Goal: Information Seeking & Learning: Find specific fact

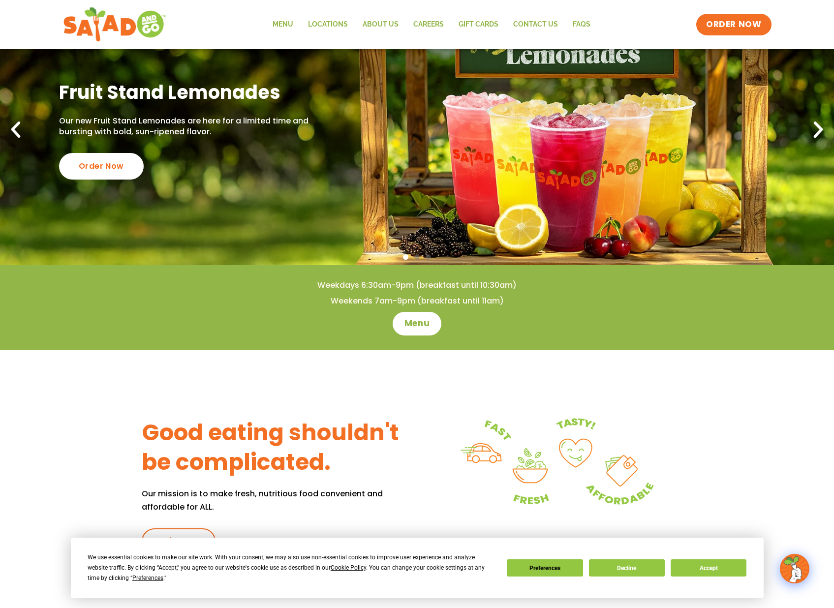
scroll to position [246, 0]
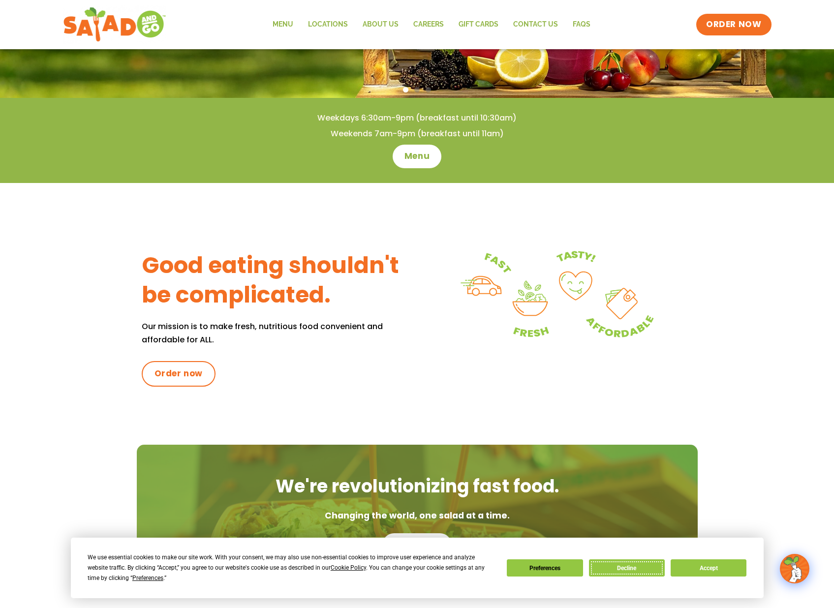
click at [645, 566] on button "Decline" at bounding box center [627, 567] width 76 height 17
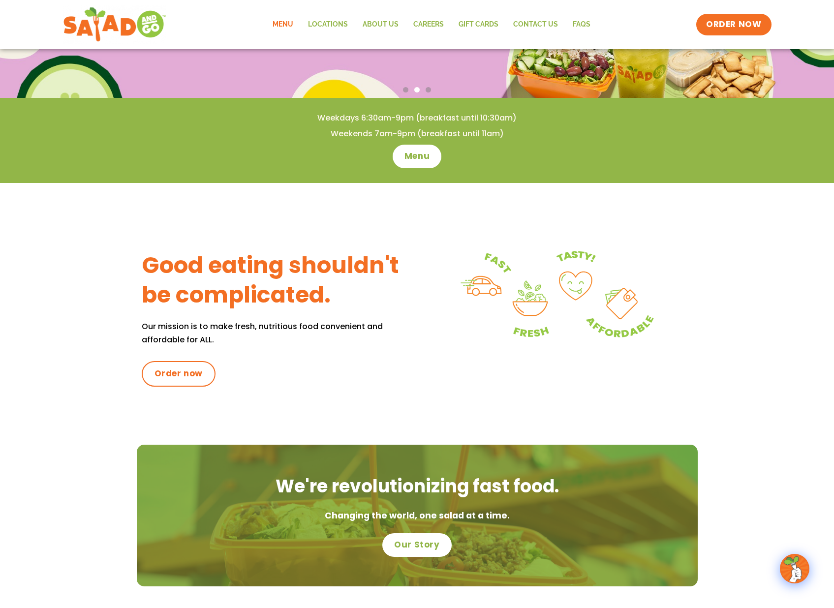
click at [282, 24] on link "Menu" at bounding box center [282, 24] width 35 height 23
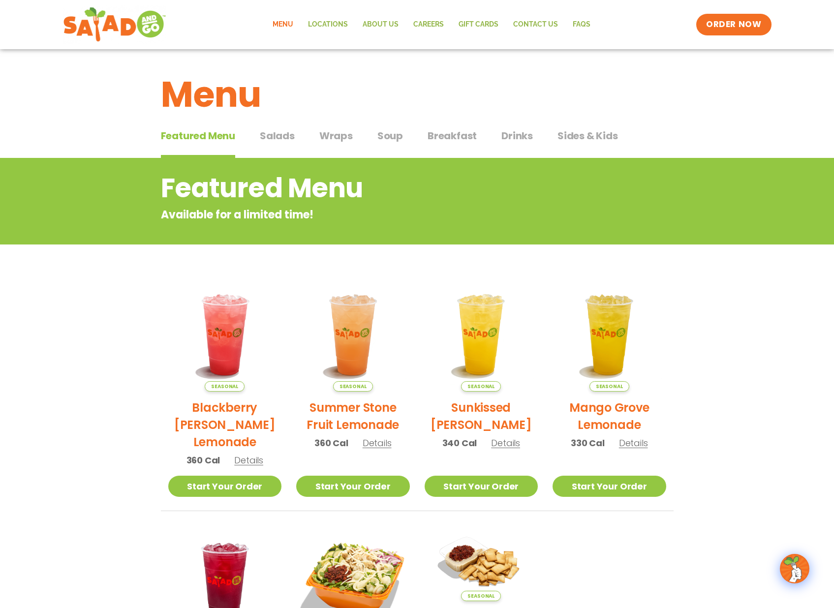
click at [333, 138] on span "Wraps" at bounding box center [335, 135] width 33 height 15
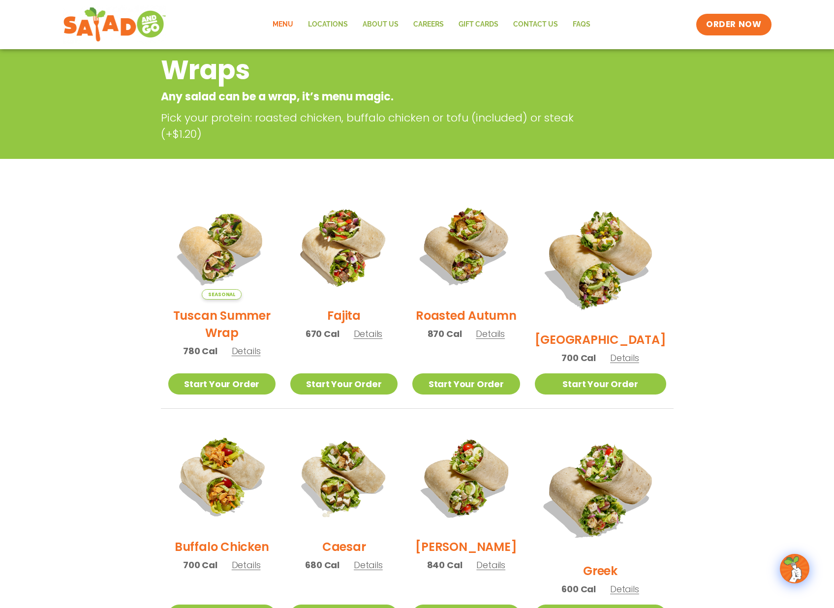
scroll to position [70, 0]
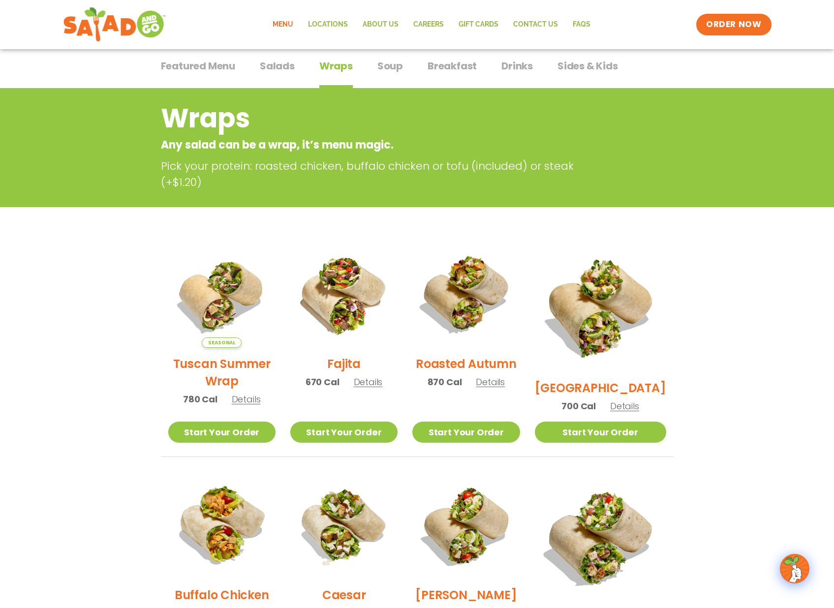
click at [482, 71] on div "Featured Menu Featured Menu Salads Salads Wraps Wraps Soup Soup Breakfast Break…" at bounding box center [417, 71] width 513 height 33
click at [439, 71] on span "Breakfast" at bounding box center [452, 66] width 49 height 15
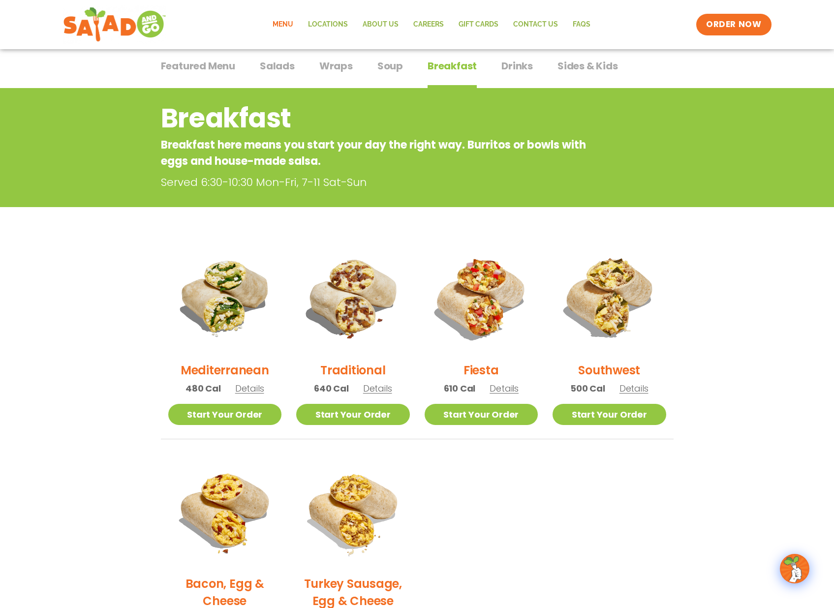
click at [279, 70] on span "Salads" at bounding box center [277, 66] width 35 height 15
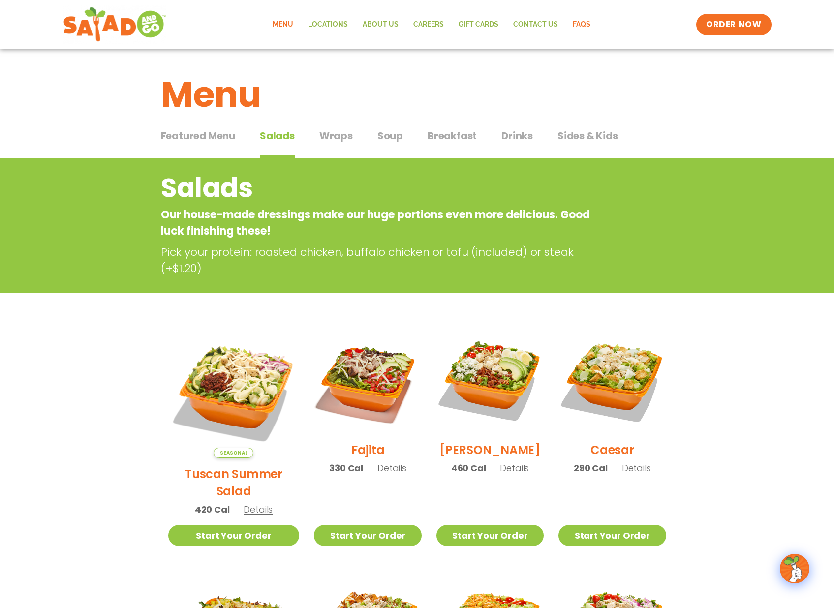
click at [585, 25] on link "FAQs" at bounding box center [581, 24] width 32 height 23
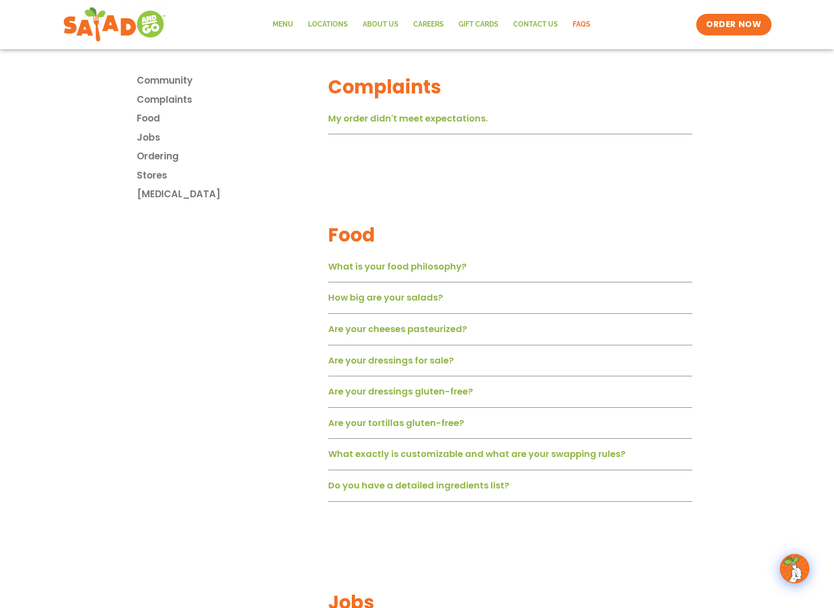
scroll to position [590, 0]
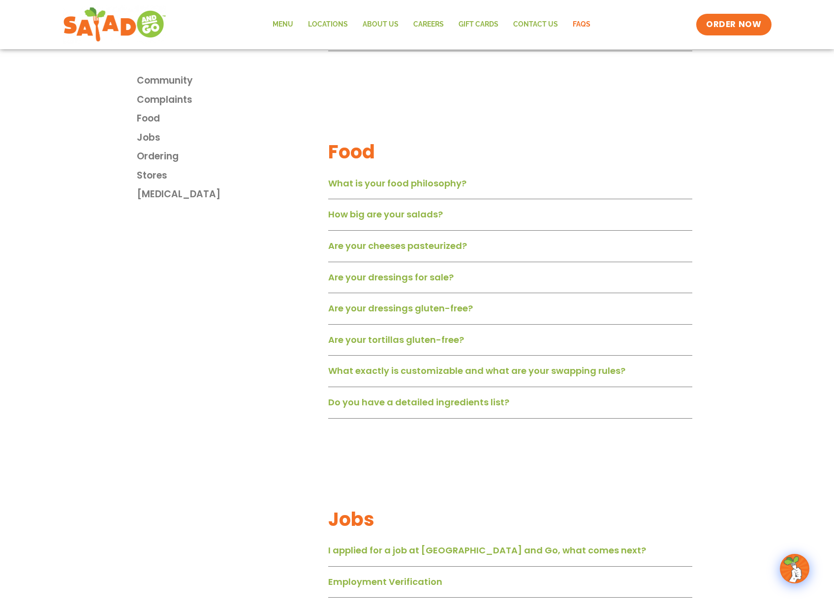
click at [447, 311] on link "Are your dressings gluten-free?" at bounding box center [400, 308] width 145 height 12
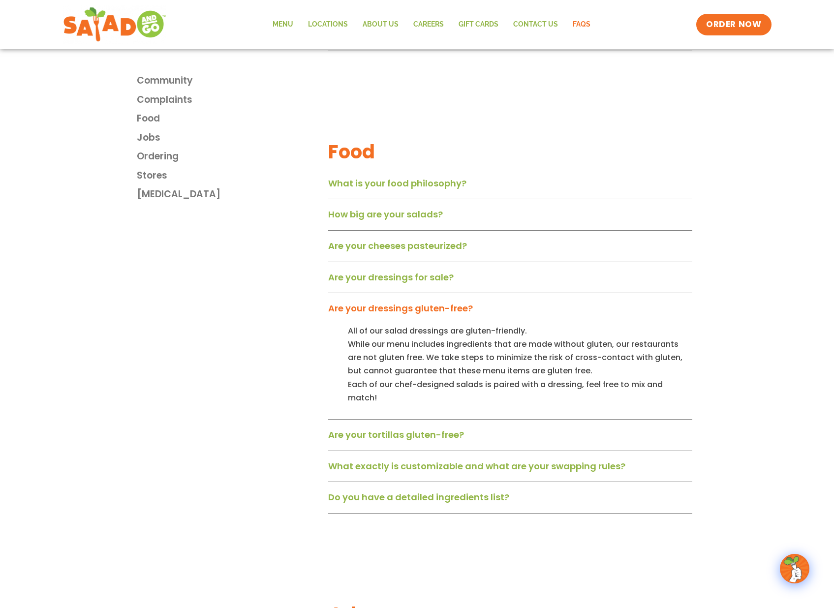
click at [427, 417] on div "What is your food philosophy? We believe in using fresh, whole and natural ingr…" at bounding box center [510, 344] width 364 height 340
click at [429, 429] on link "Are your tortillas gluten-free?" at bounding box center [396, 435] width 136 height 12
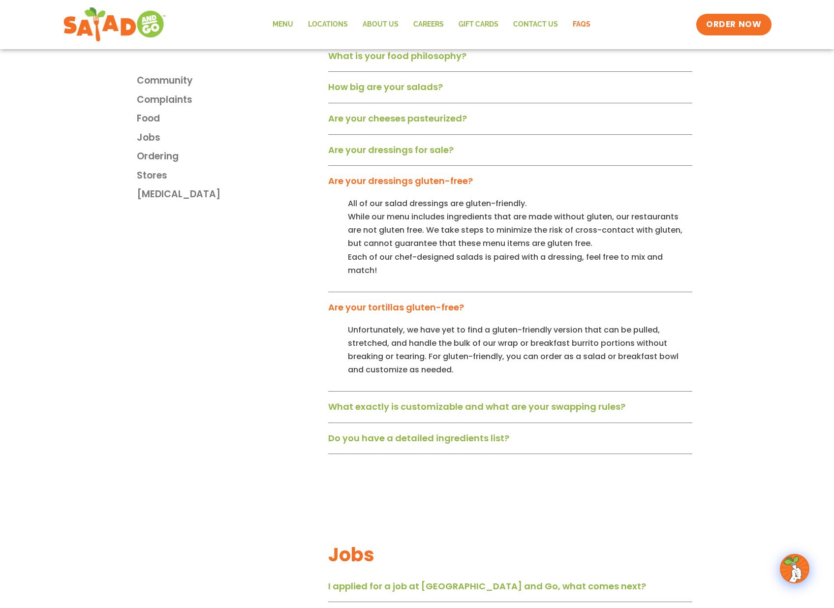
scroll to position [787, 0]
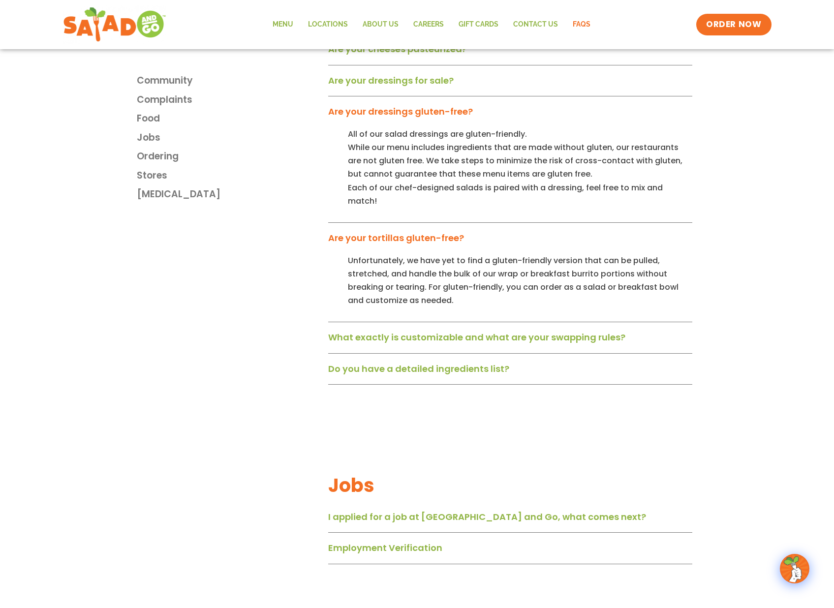
click at [417, 363] on link "Do you have a detailed ingredients list?" at bounding box center [418, 369] width 181 height 12
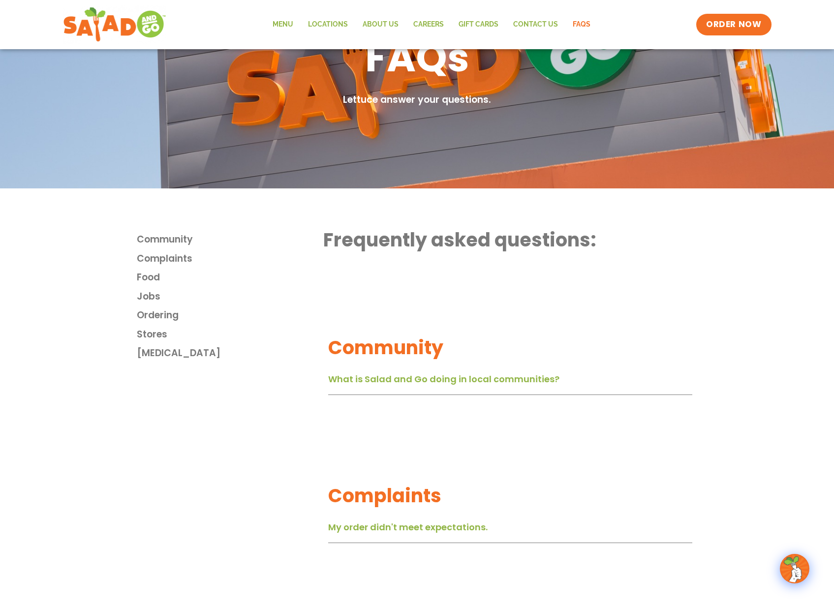
scroll to position [0, 0]
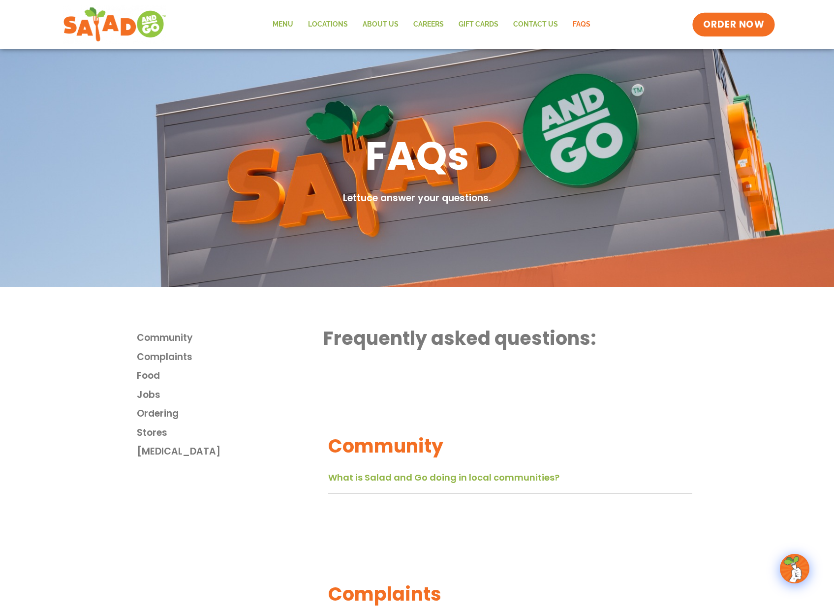
click at [739, 16] on link "ORDER NOW" at bounding box center [733, 25] width 83 height 24
